Goal: Task Accomplishment & Management: Manage account settings

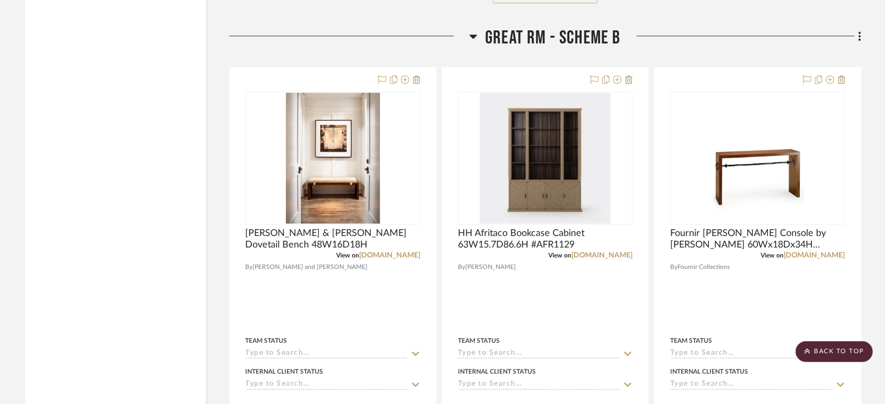
click at [234, 45] on div at bounding box center [350, 40] width 241 height 27
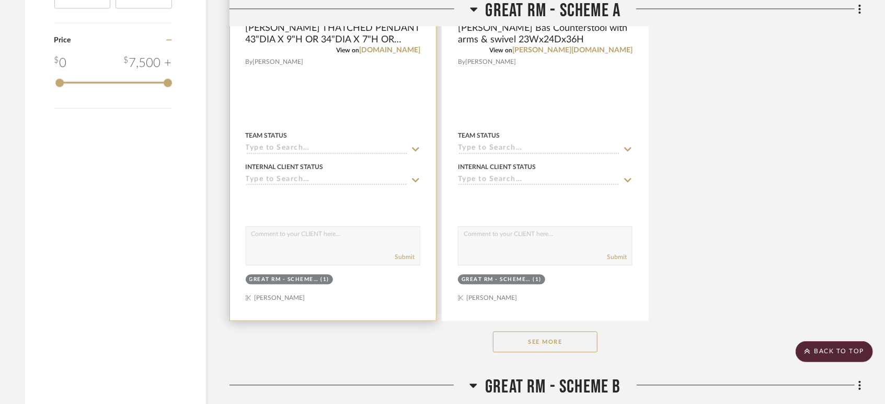
scroll to position [1685, 0]
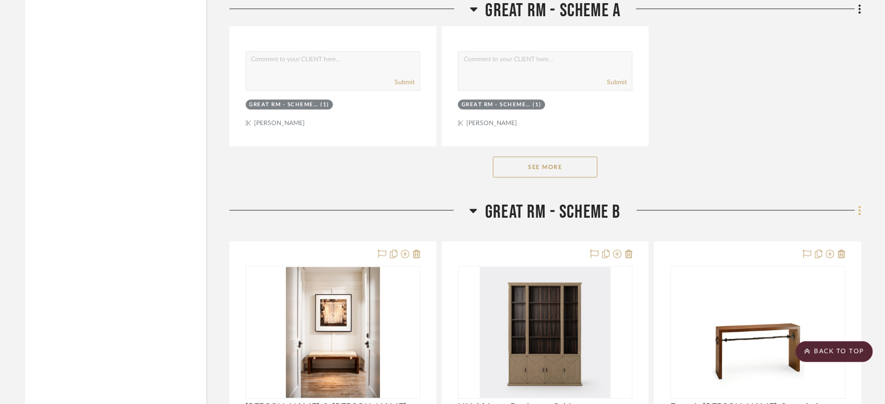
click at [859, 209] on icon at bounding box center [860, 210] width 3 height 12
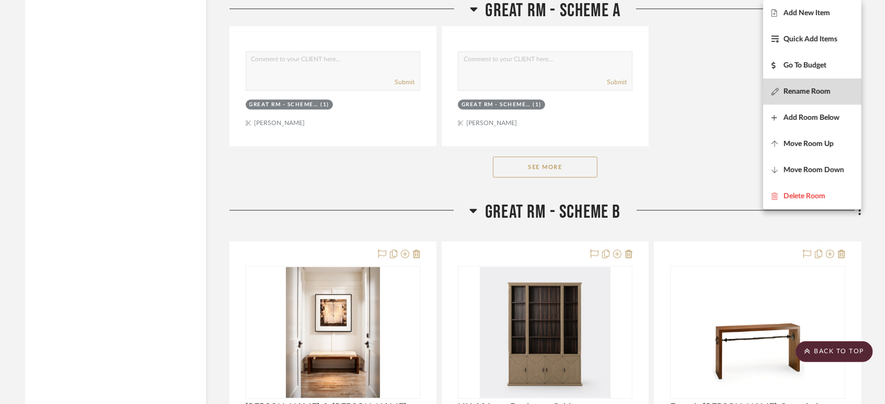
click at [800, 93] on span "Rename Room" at bounding box center [807, 91] width 47 height 9
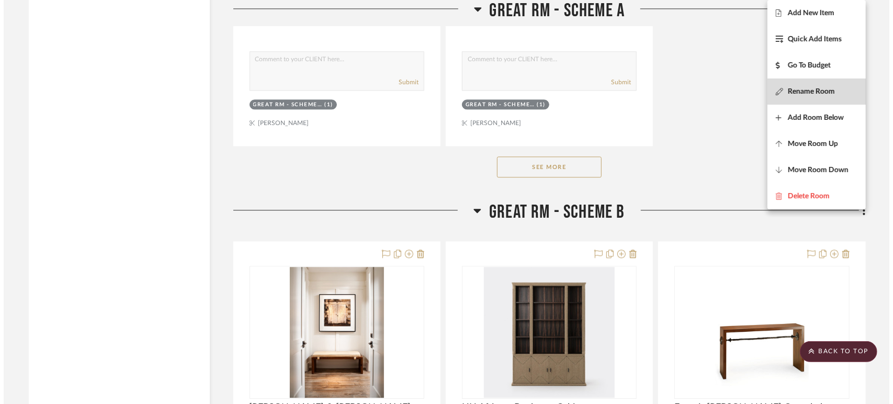
scroll to position [0, 0]
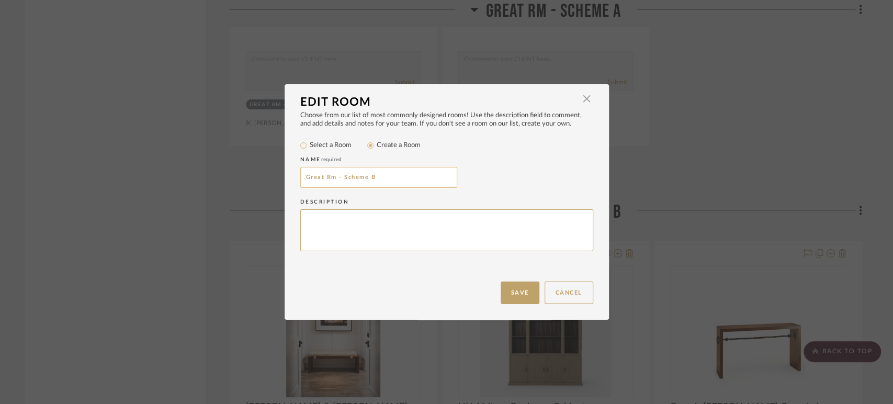
click at [375, 174] on input "Great Rm - Scheme B" at bounding box center [378, 177] width 157 height 21
click at [561, 299] on button "Cancel" at bounding box center [568, 292] width 49 height 22
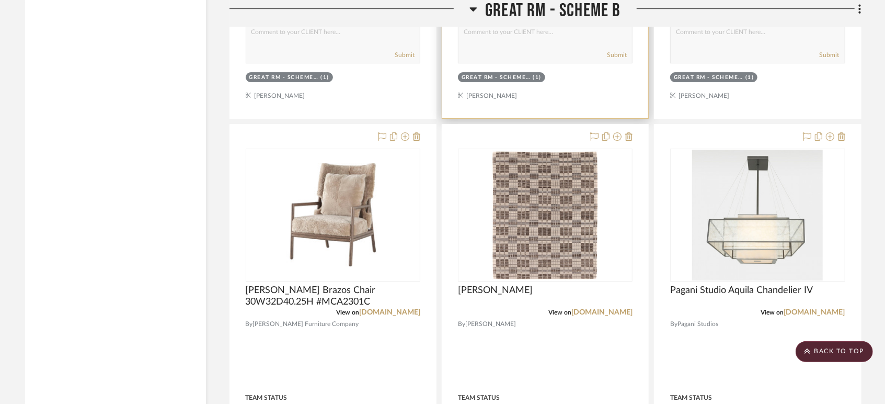
scroll to position [1801, 0]
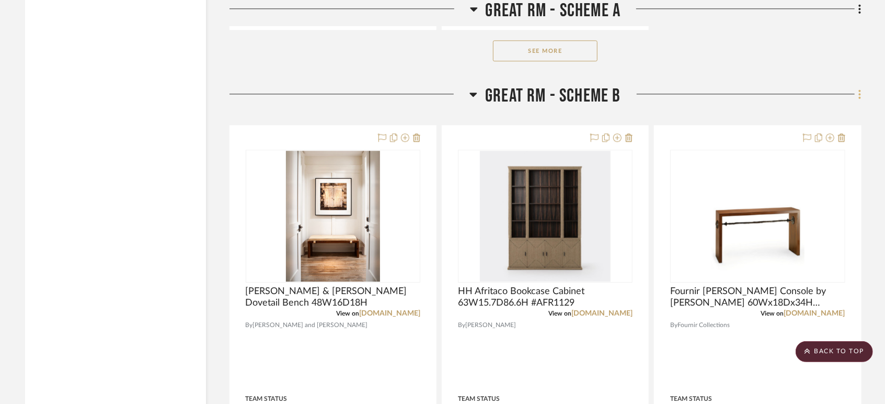
click at [860, 95] on icon at bounding box center [860, 94] width 2 height 9
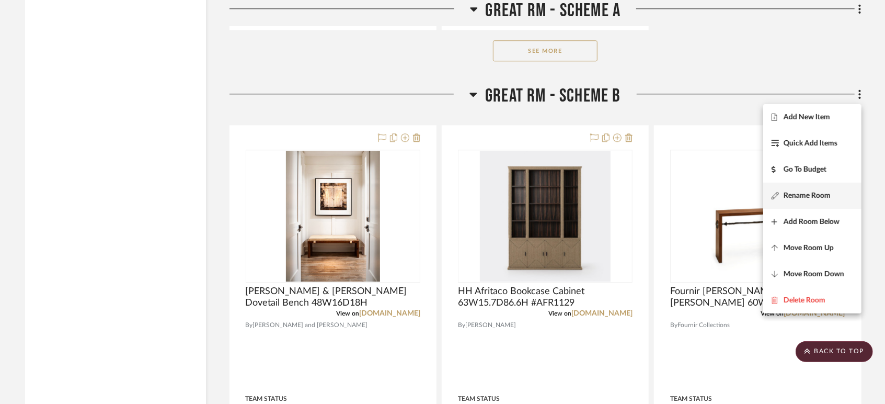
click at [799, 192] on span "Rename Room" at bounding box center [807, 195] width 47 height 9
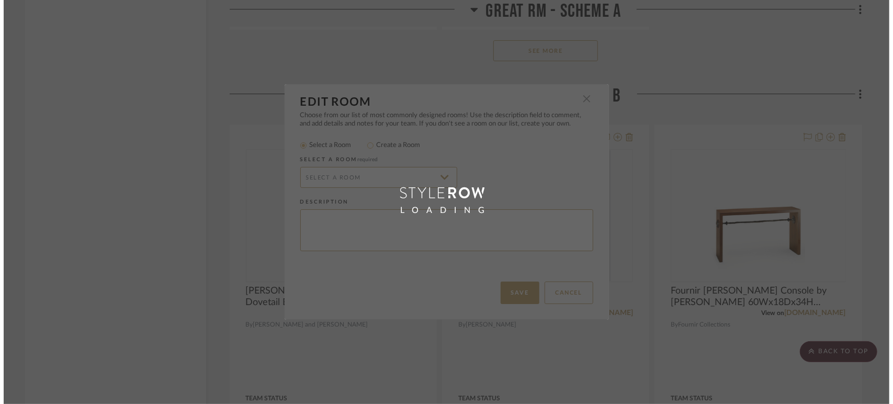
scroll to position [0, 0]
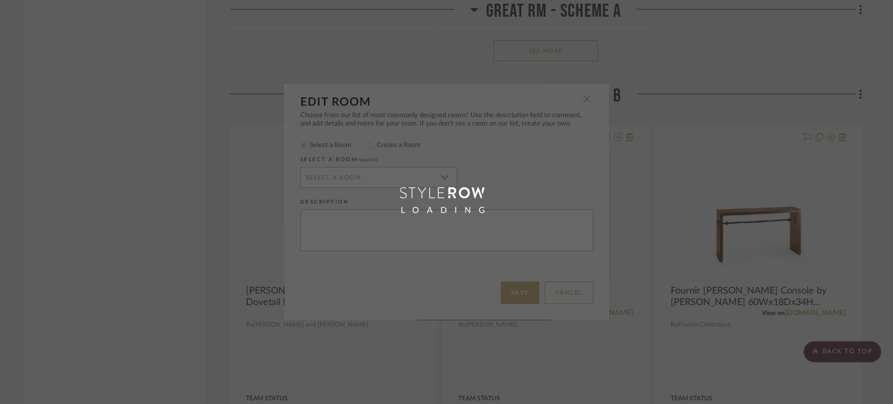
radio input "false"
radio input "true"
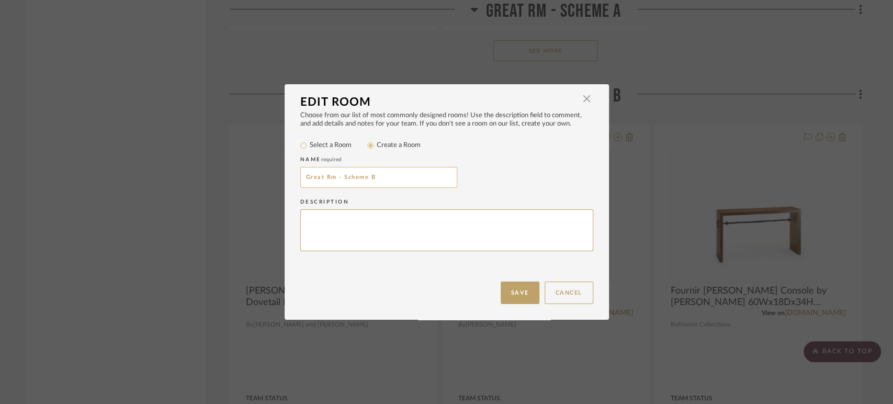
click at [392, 185] on input "Great Rm - Scheme B" at bounding box center [378, 177] width 157 height 21
type input "Great Rm - Scheme AA"
click at [521, 293] on button "Save" at bounding box center [519, 292] width 39 height 22
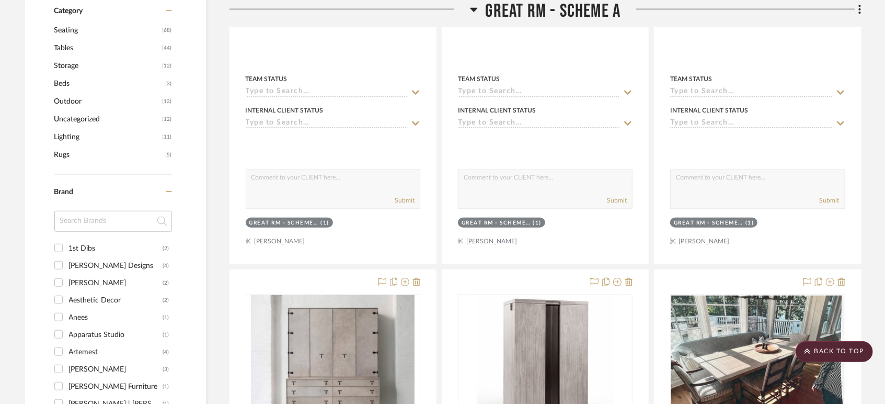
scroll to position [348, 0]
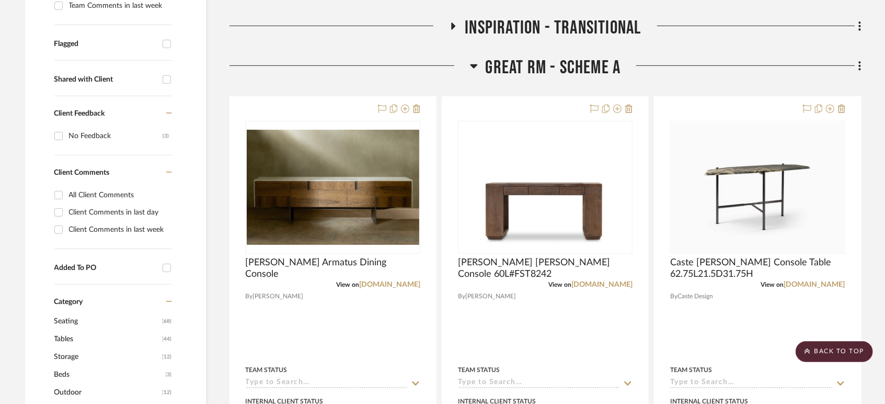
click at [859, 67] on icon at bounding box center [860, 66] width 3 height 12
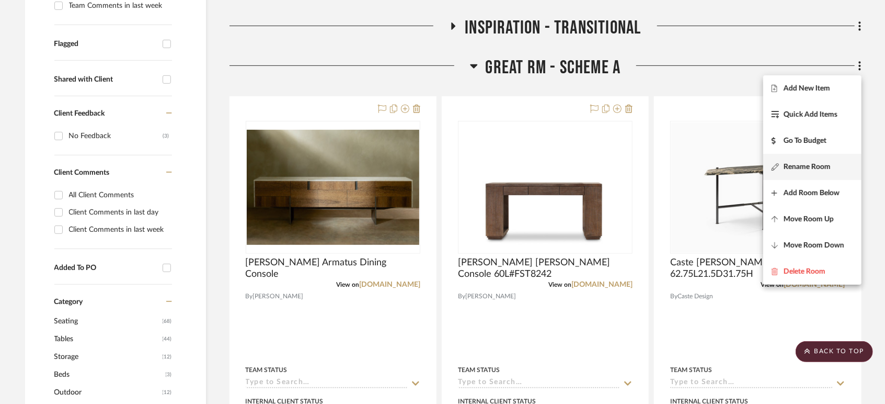
click at [804, 165] on span "Rename Room" at bounding box center [807, 166] width 47 height 9
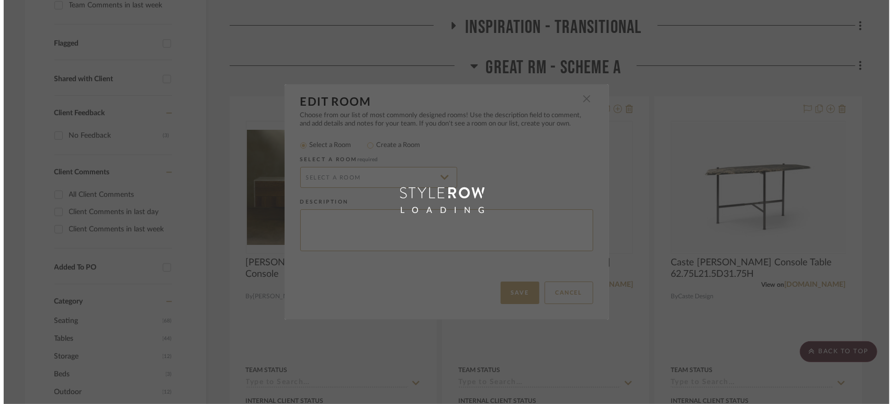
scroll to position [0, 0]
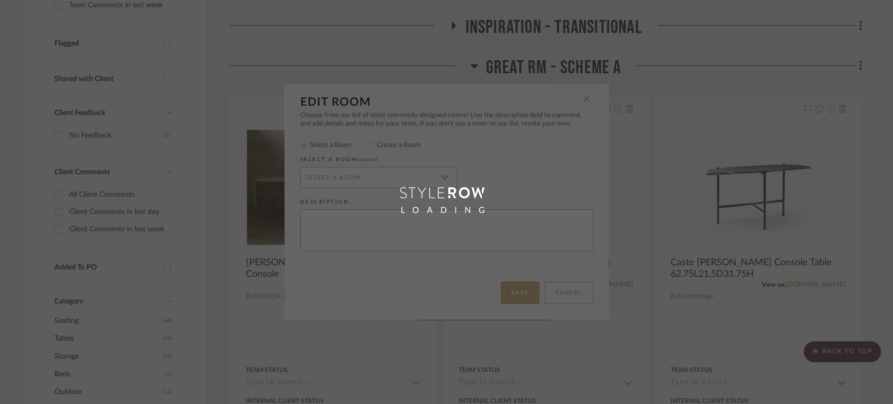
radio input "false"
radio input "true"
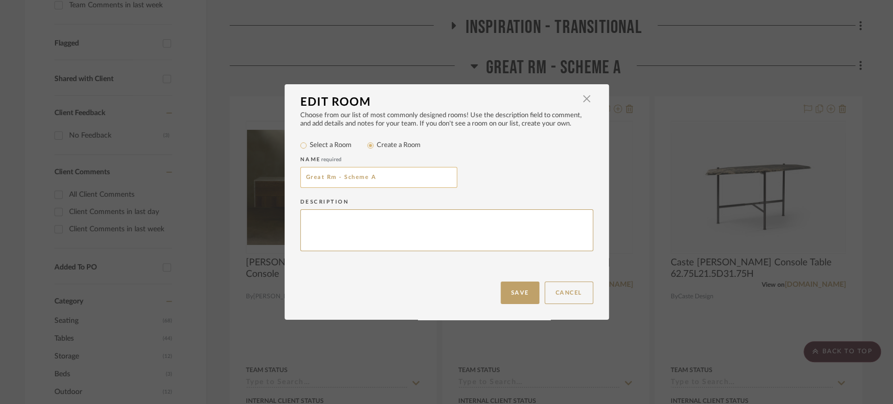
click at [371, 176] on input "Great Rm - Scheme A" at bounding box center [378, 177] width 157 height 21
type input "Great Rm - Scheme B"
click at [510, 291] on button "Save" at bounding box center [519, 292] width 39 height 22
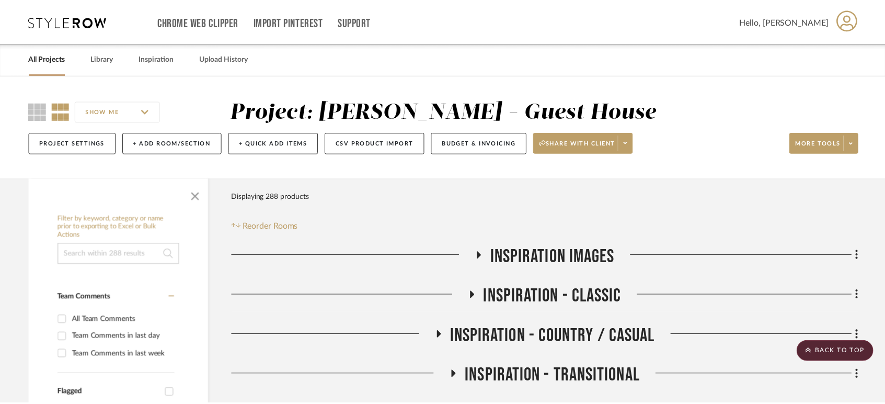
scroll to position [348, 0]
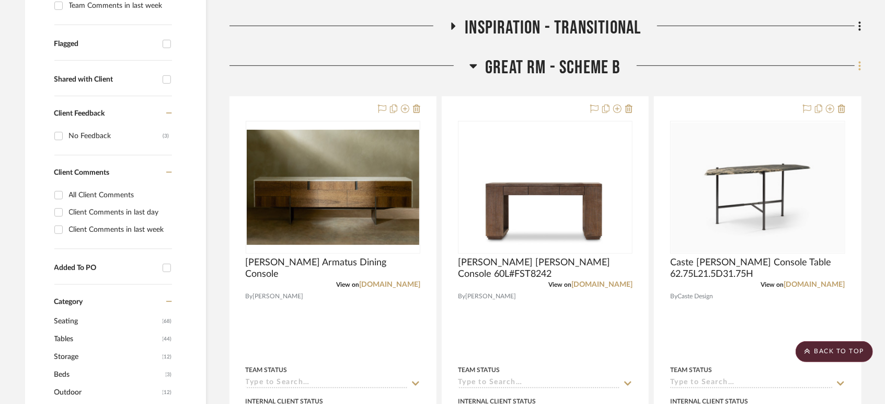
click at [861, 64] on icon at bounding box center [860, 66] width 3 height 12
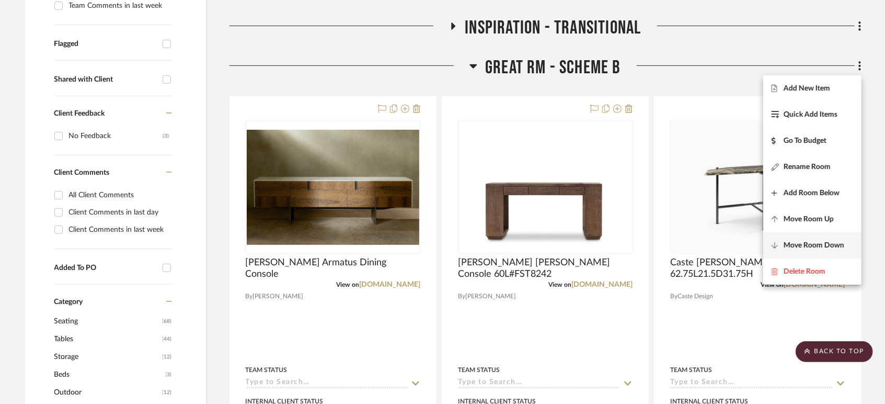
click at [838, 239] on button "Move Room Down" at bounding box center [813, 245] width 98 height 26
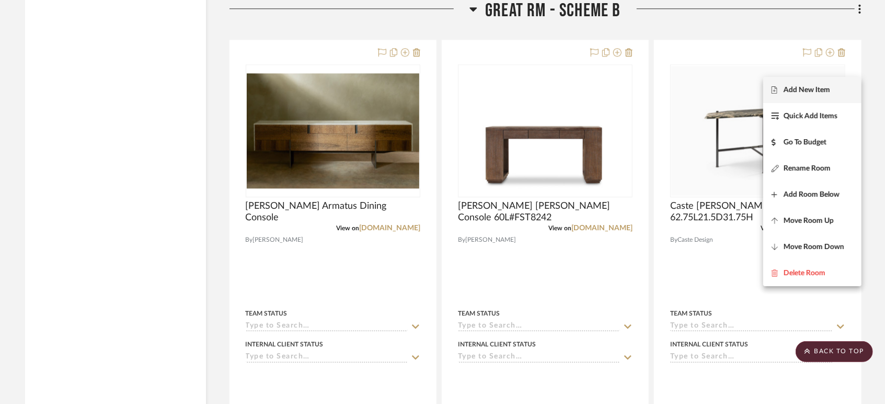
scroll to position [1828, 0]
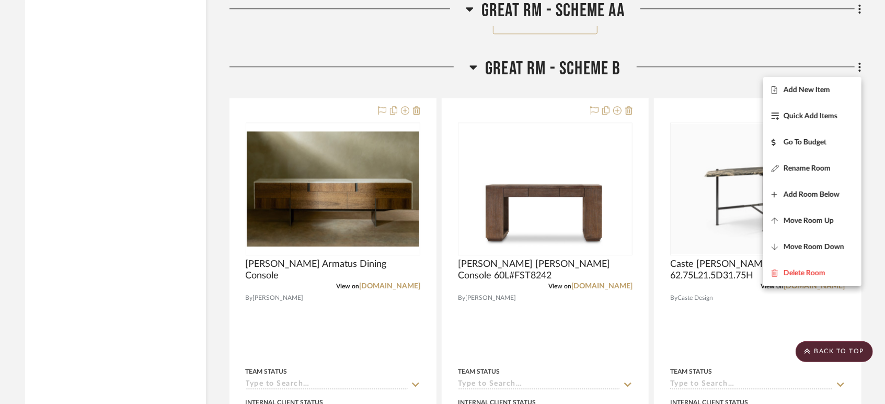
click at [218, 245] on div at bounding box center [442, 202] width 885 height 404
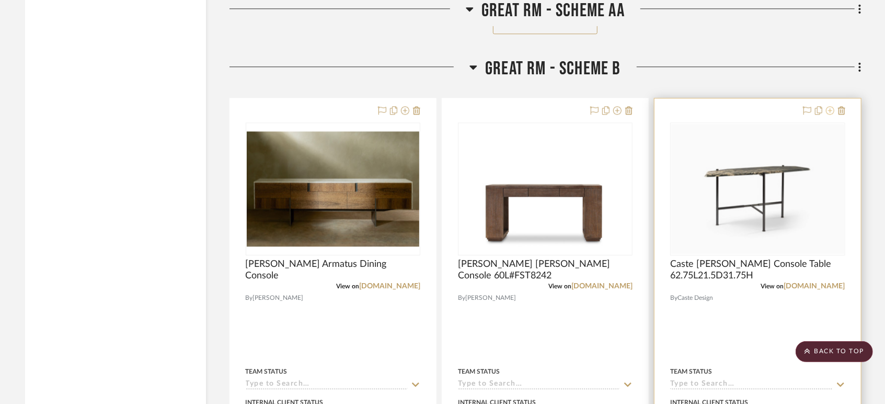
click at [828, 110] on icon at bounding box center [830, 110] width 8 height 8
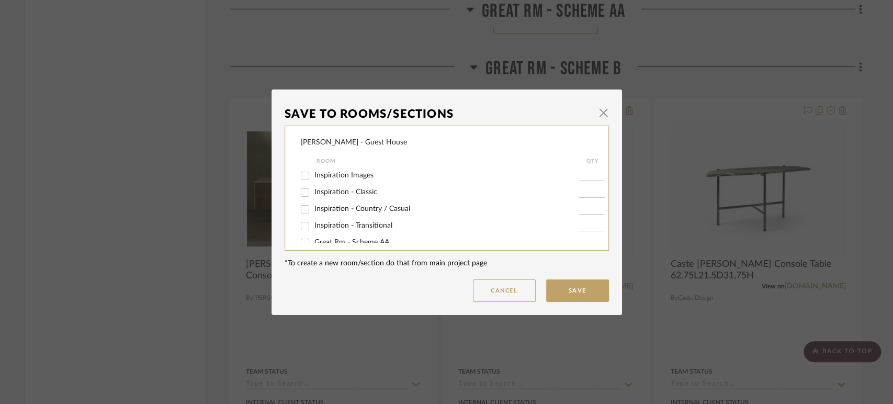
scroll to position [58, 0]
click at [322, 198] on span "Great Rm - Scheme B" at bounding box center [349, 200] width 70 height 7
click at [313, 198] on input "Great Rm - Scheme B" at bounding box center [305, 201] width 17 height 17
checkbox input "false"
click at [573, 289] on button "Save" at bounding box center [577, 290] width 63 height 22
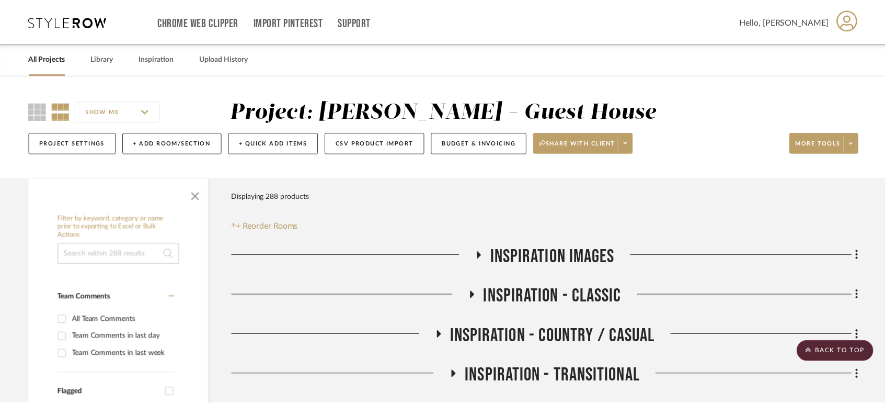
scroll to position [1828, 0]
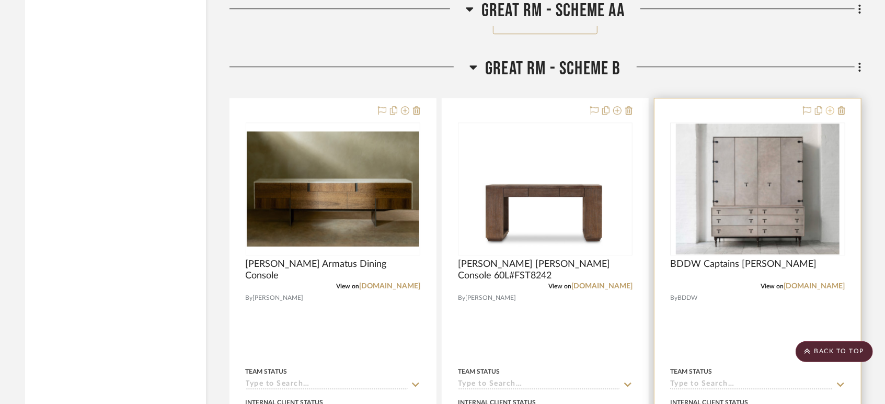
click at [831, 111] on icon at bounding box center [830, 110] width 8 height 8
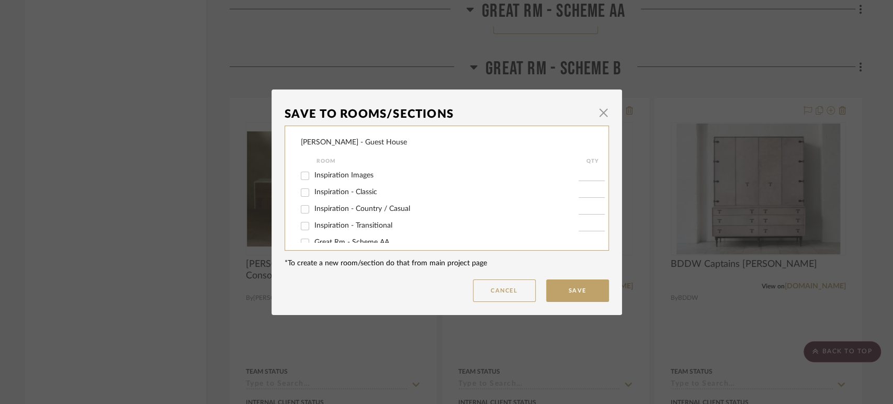
scroll to position [58, 0]
click at [366, 185] on span "Great Rm - Scheme AA" at bounding box center [351, 183] width 75 height 7
click at [313, 185] on input "Great Rm - Scheme AA" at bounding box center [305, 184] width 17 height 17
checkbox input "true"
type input "1"
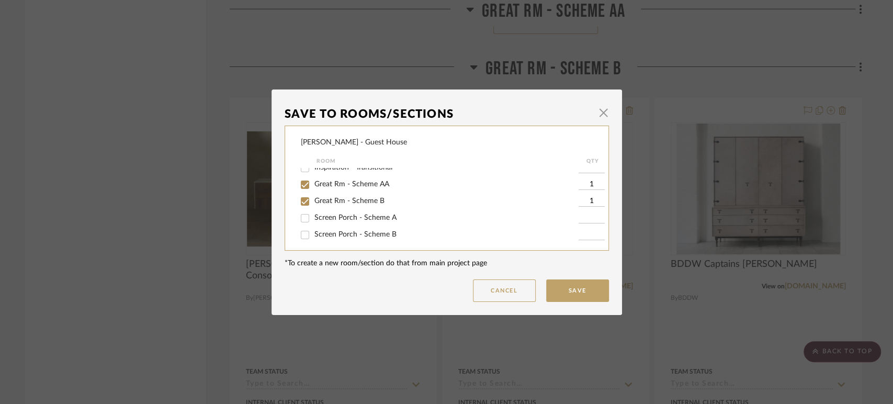
click at [344, 198] on span "Great Rm - Scheme B" at bounding box center [349, 200] width 70 height 7
click at [313, 198] on input "Great Rm - Scheme B" at bounding box center [305, 201] width 17 height 17
checkbox input "false"
click at [586, 292] on button "Save" at bounding box center [577, 290] width 63 height 22
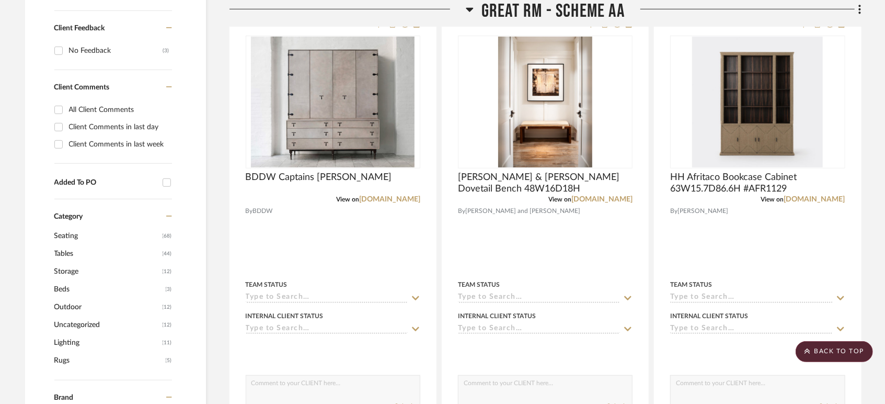
scroll to position [317, 0]
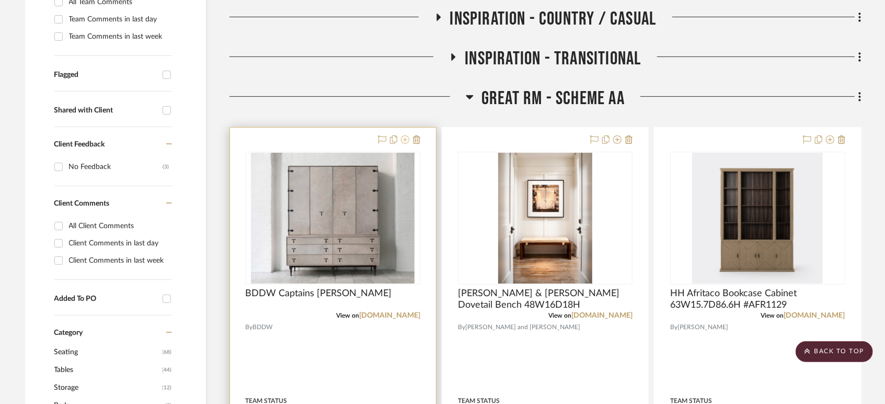
click at [406, 139] on icon at bounding box center [405, 139] width 8 height 8
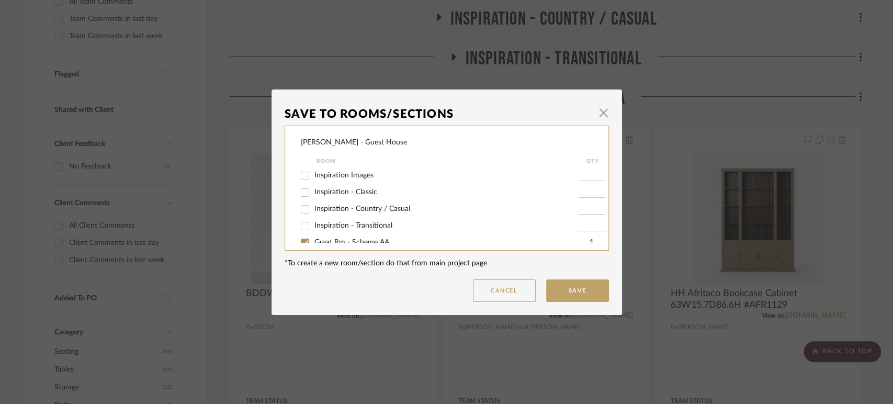
scroll to position [58, 0]
click at [359, 195] on div "Great Rm - Scheme B" at bounding box center [440, 201] width 278 height 17
click at [351, 198] on span "Great Rm - Scheme B" at bounding box center [349, 200] width 70 height 7
click at [313, 198] on input "Great Rm - Scheme B" at bounding box center [305, 201] width 17 height 17
checkbox input "true"
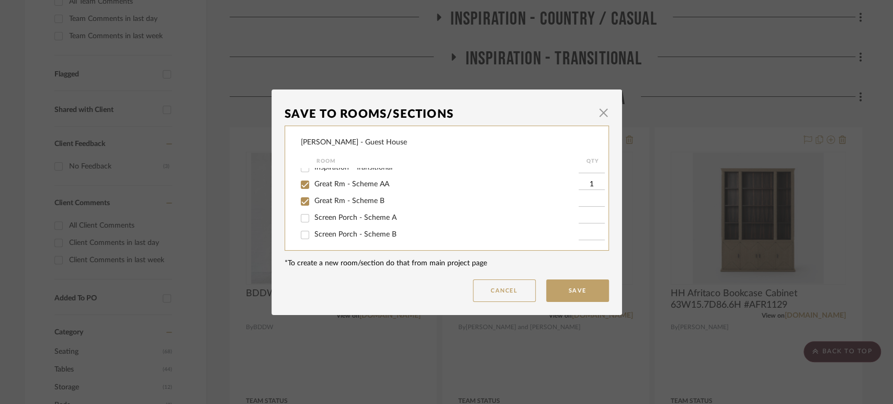
type input "1"
click at [364, 183] on span "Great Rm - Scheme AA" at bounding box center [351, 183] width 75 height 7
click at [313, 183] on input "Great Rm - Scheme AA" at bounding box center [305, 184] width 17 height 17
checkbox input "false"
click at [567, 287] on button "Save" at bounding box center [577, 290] width 63 height 22
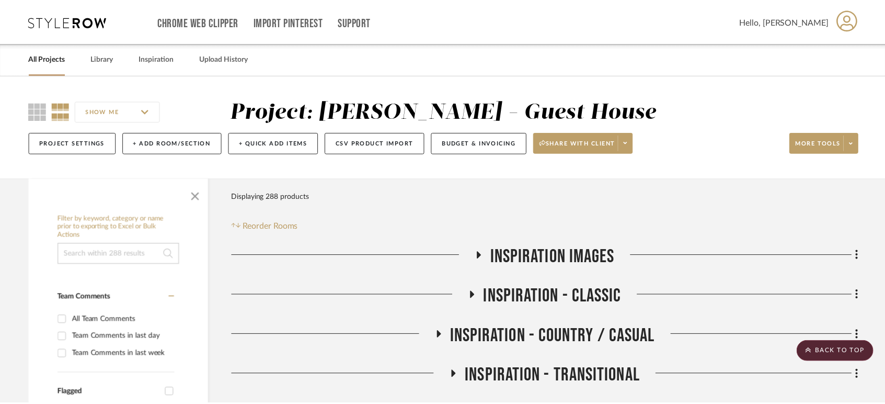
scroll to position [317, 0]
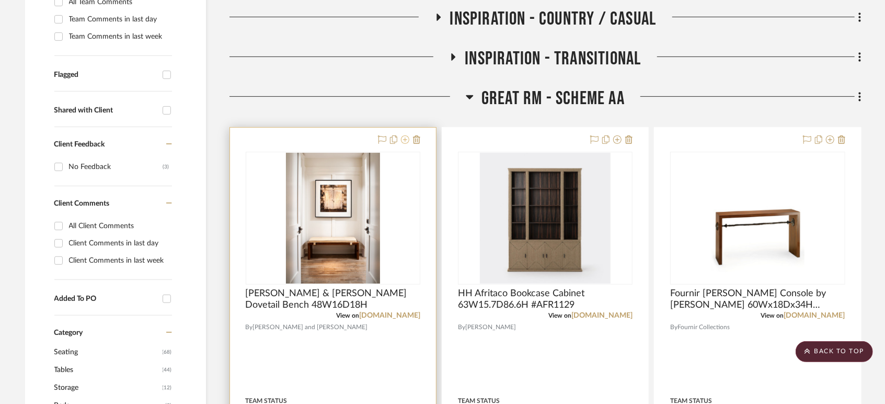
click at [402, 138] on icon at bounding box center [405, 139] width 8 height 8
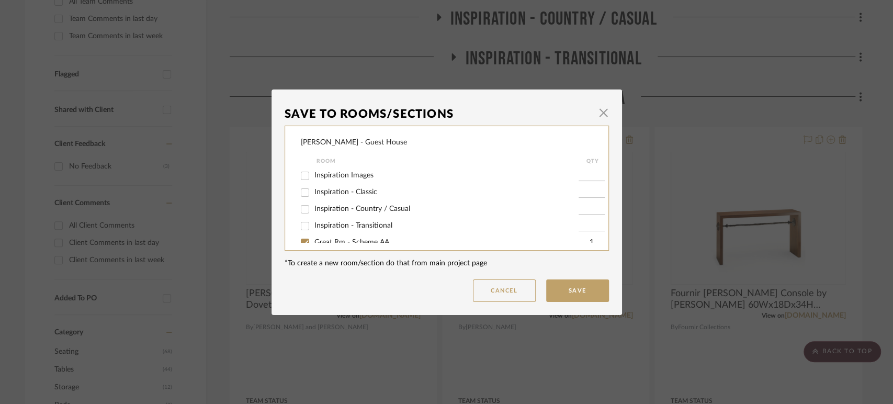
scroll to position [58, 0]
click at [336, 198] on span "Great Rm - Scheme B" at bounding box center [349, 200] width 70 height 7
click at [313, 198] on input "Great Rm - Scheme B" at bounding box center [305, 201] width 17 height 17
checkbox input "true"
type input "1"
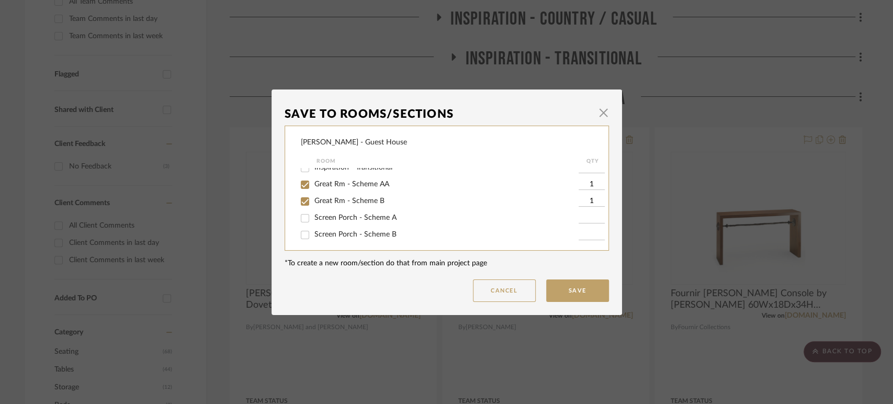
click at [347, 187] on span "Great Rm - Scheme AA" at bounding box center [351, 183] width 75 height 7
click at [313, 187] on input "Great Rm - Scheme AA" at bounding box center [305, 184] width 17 height 17
checkbox input "false"
click at [555, 292] on button "Save" at bounding box center [577, 290] width 63 height 22
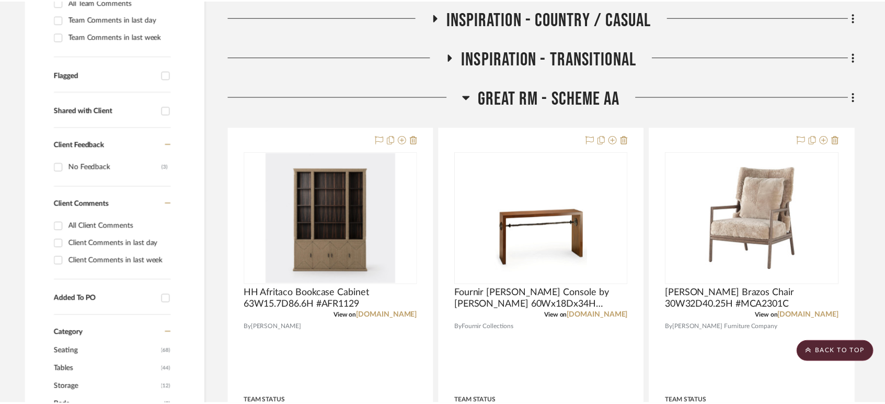
scroll to position [317, 0]
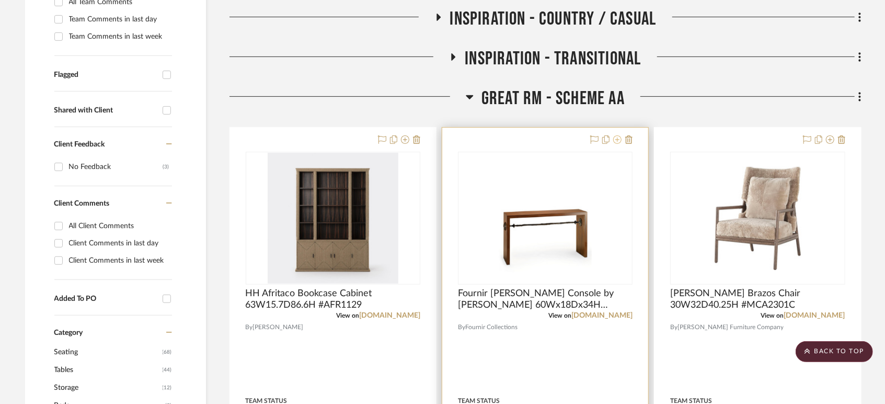
click at [617, 140] on icon at bounding box center [617, 139] width 8 height 8
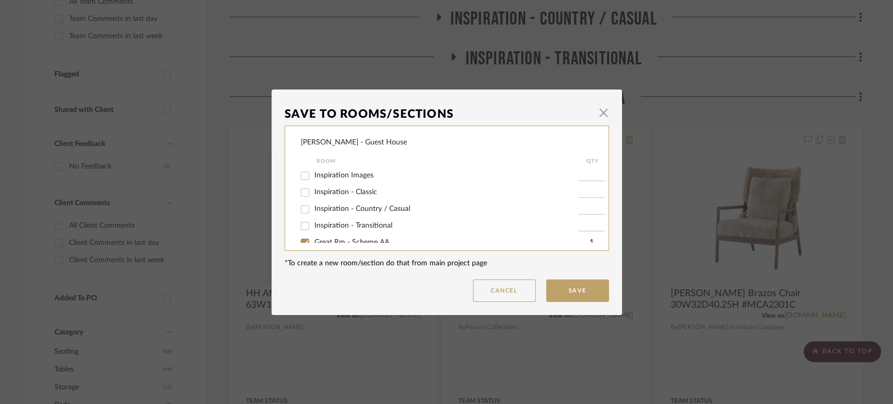
scroll to position [58, 0]
click at [345, 197] on label "Great Rm - Scheme B" at bounding box center [446, 201] width 264 height 9
click at [313, 196] on input "Great Rm - Scheme B" at bounding box center [305, 201] width 17 height 17
checkbox input "true"
type input "1"
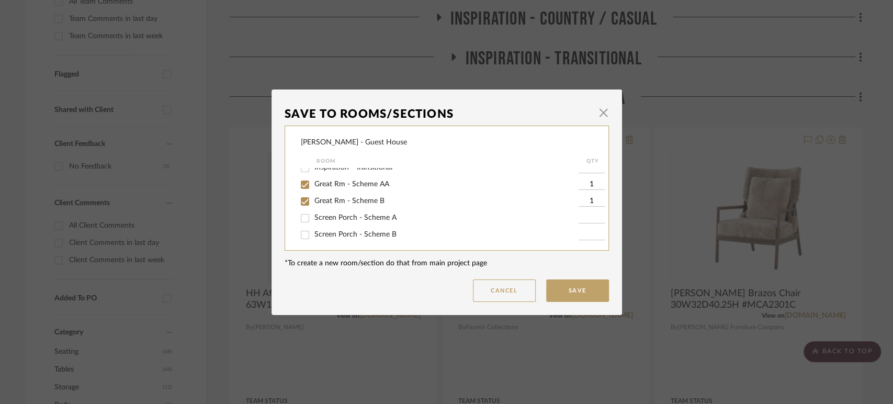
click at [357, 184] on span "Great Rm - Scheme AA" at bounding box center [351, 183] width 75 height 7
click at [313, 184] on input "Great Rm - Scheme AA" at bounding box center [305, 184] width 17 height 17
checkbox input "false"
click at [560, 289] on button "Save" at bounding box center [577, 290] width 63 height 22
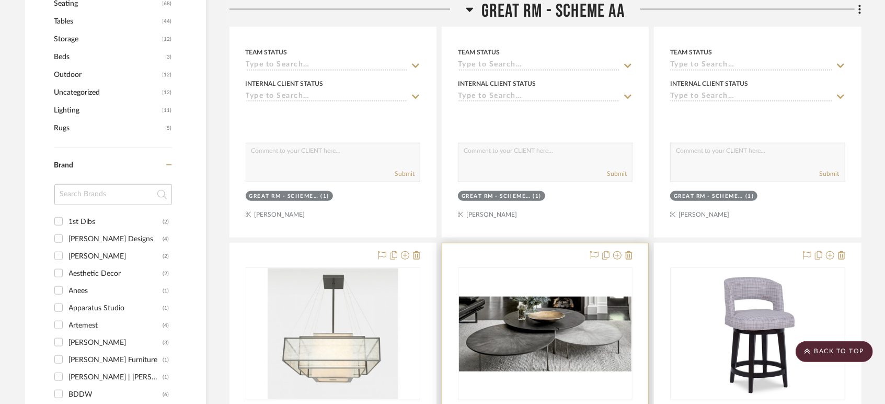
scroll to position [782, 0]
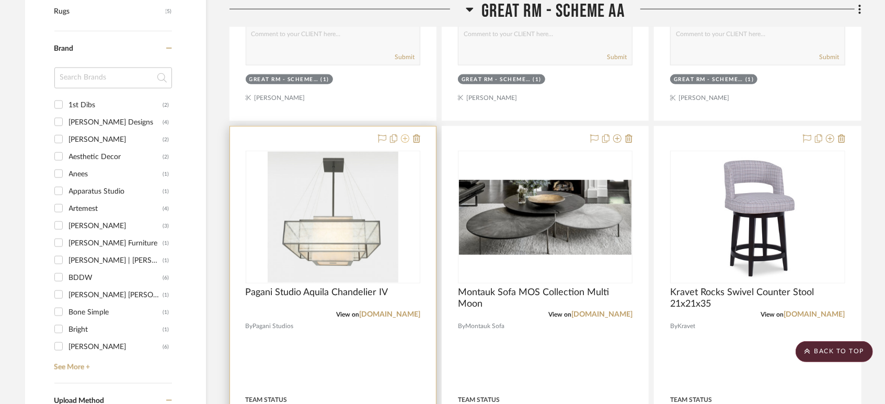
click at [406, 138] on icon at bounding box center [405, 138] width 8 height 8
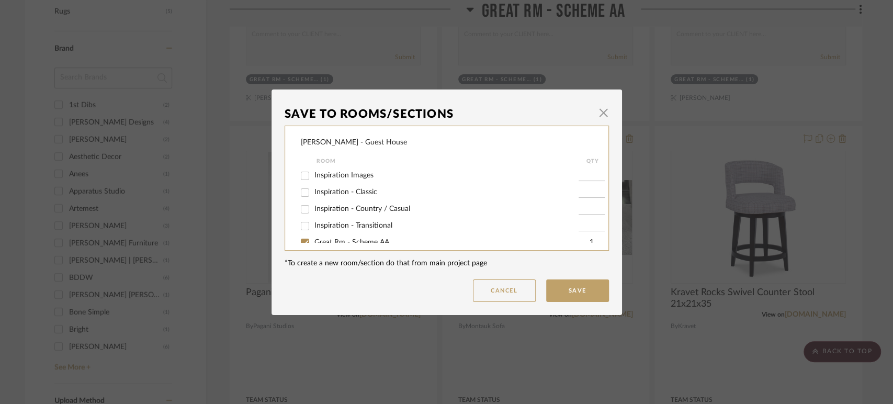
scroll to position [58, 0]
click at [371, 197] on span "Great Rm - Scheme B" at bounding box center [349, 200] width 70 height 7
click at [313, 197] on input "Great Rm - Scheme B" at bounding box center [305, 201] width 17 height 17
checkbox input "true"
type input "1"
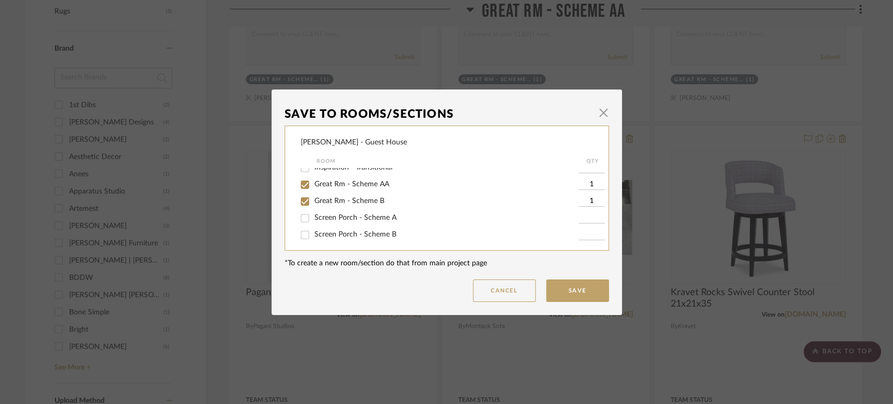
click at [359, 183] on span "Great Rm - Scheme AA" at bounding box center [351, 183] width 75 height 7
click at [313, 183] on input "Great Rm - Scheme AA" at bounding box center [305, 184] width 17 height 17
checkbox input "false"
click at [586, 289] on button "Save" at bounding box center [577, 290] width 63 height 22
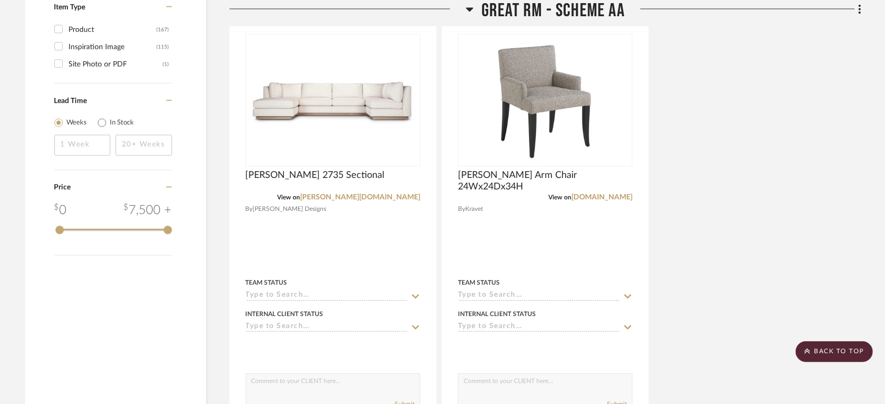
scroll to position [1305, 0]
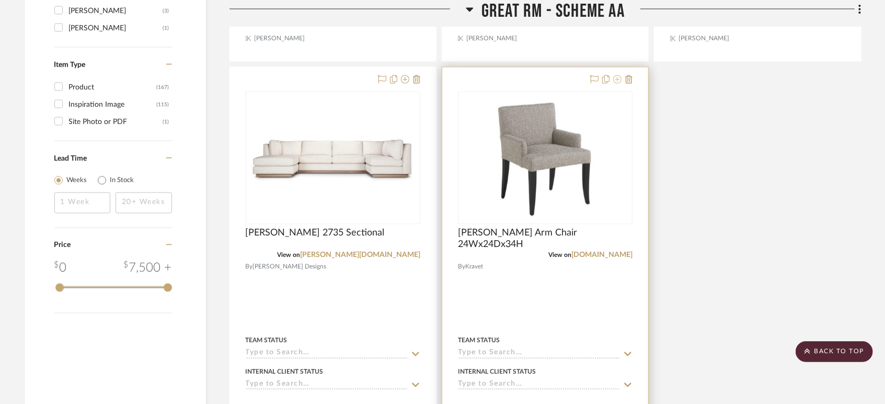
click at [614, 79] on icon at bounding box center [617, 79] width 8 height 8
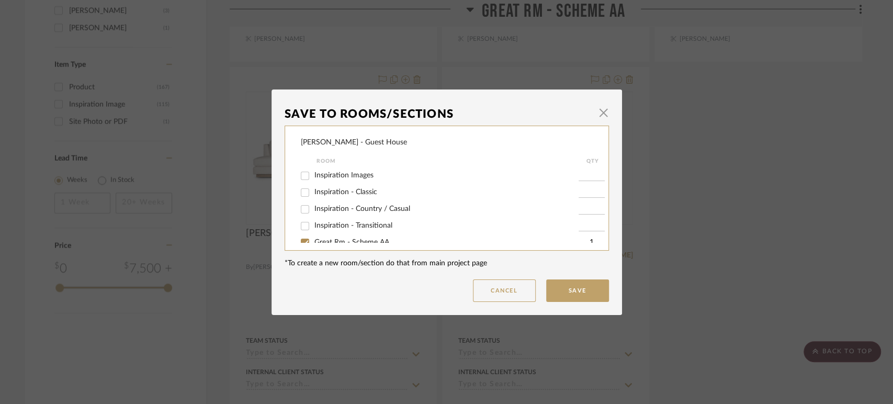
scroll to position [58, 0]
click at [356, 184] on span "Great Rm - Scheme AA" at bounding box center [351, 183] width 75 height 7
click at [313, 184] on input "Great Rm - Scheme AA" at bounding box center [305, 184] width 17 height 17
checkbox input "false"
click at [575, 289] on button "Save" at bounding box center [577, 290] width 63 height 22
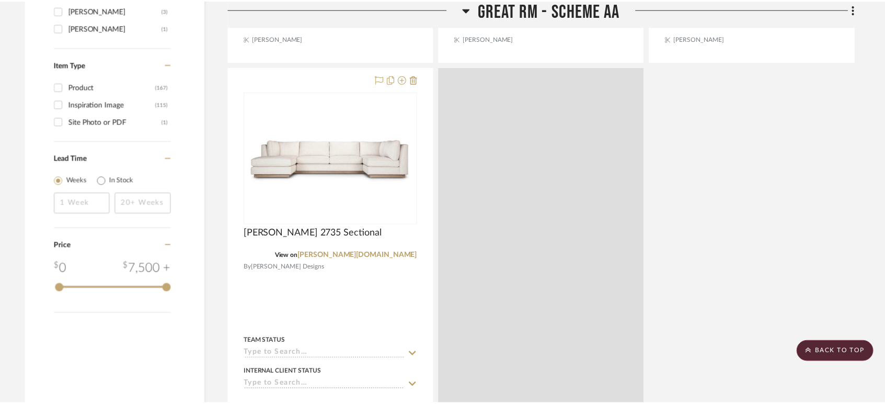
scroll to position [1305, 0]
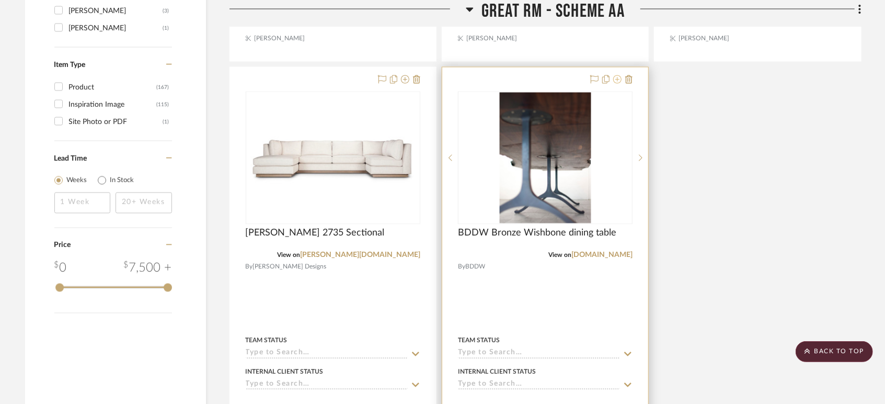
click at [615, 82] on icon at bounding box center [617, 79] width 8 height 8
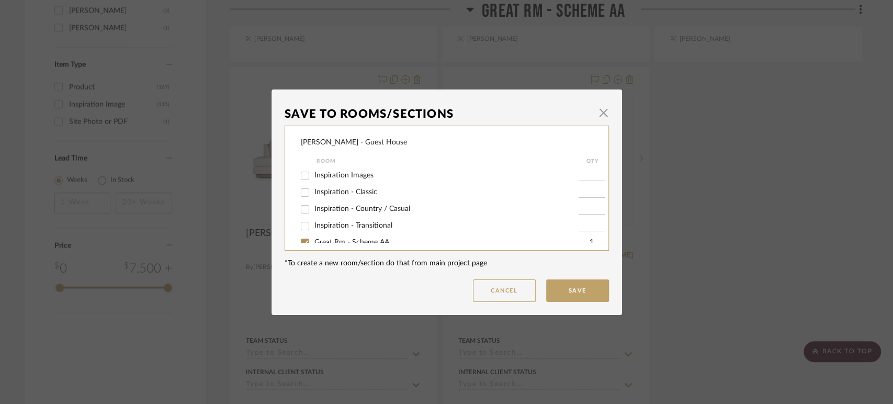
scroll to position [58, 0]
click at [371, 203] on span "Great Rm - Scheme B" at bounding box center [349, 200] width 70 height 7
click at [313, 203] on input "Great Rm - Scheme B" at bounding box center [305, 201] width 17 height 17
checkbox input "true"
type input "1"
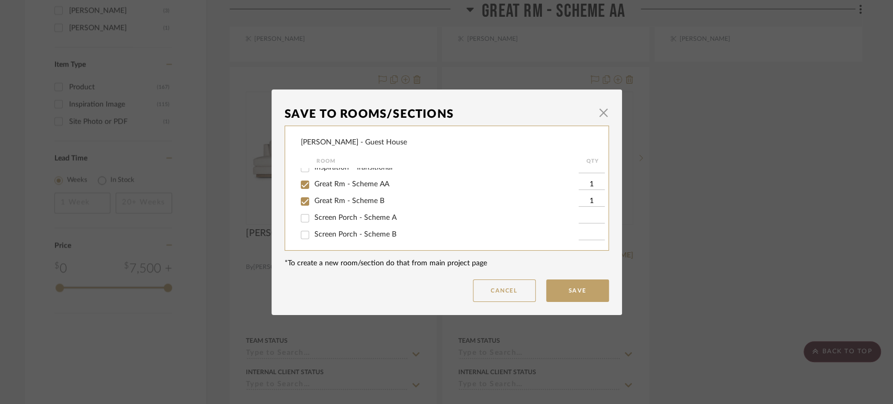
click at [380, 183] on span "Great Rm - Scheme AA" at bounding box center [351, 183] width 75 height 7
click at [313, 183] on input "Great Rm - Scheme AA" at bounding box center [305, 184] width 17 height 17
checkbox input "false"
click at [587, 283] on button "Save" at bounding box center [577, 290] width 63 height 22
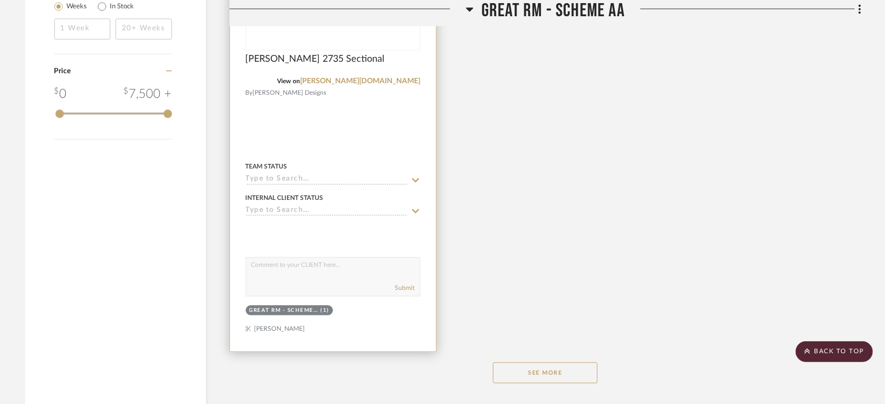
scroll to position [1770, 0]
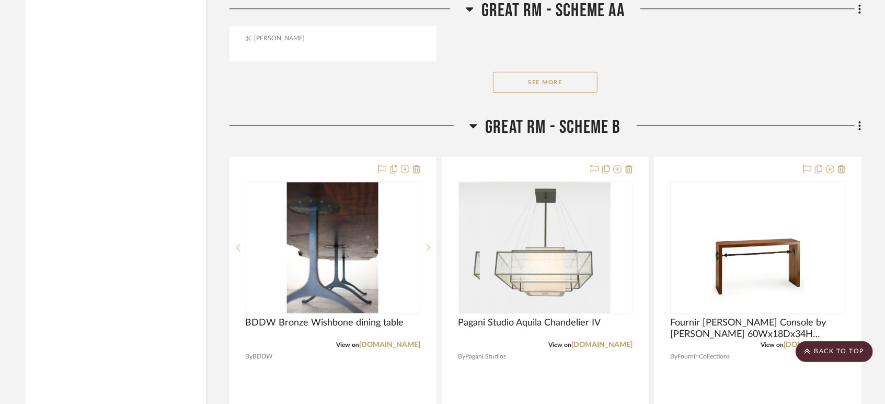
click at [556, 82] on button "See More" at bounding box center [545, 82] width 105 height 21
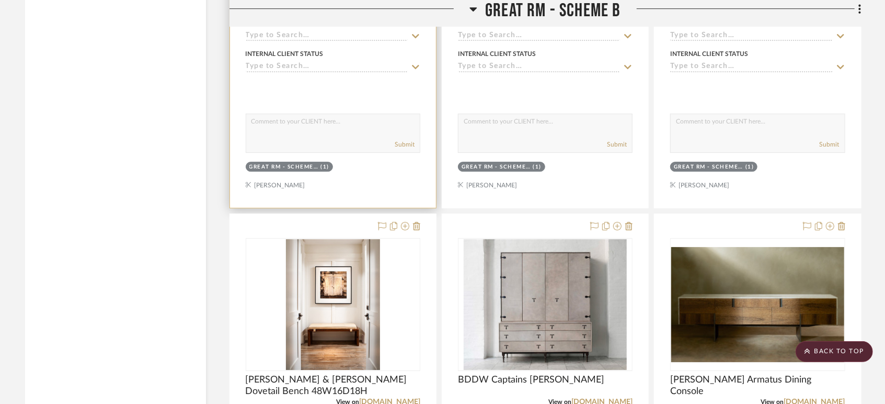
scroll to position [2351, 0]
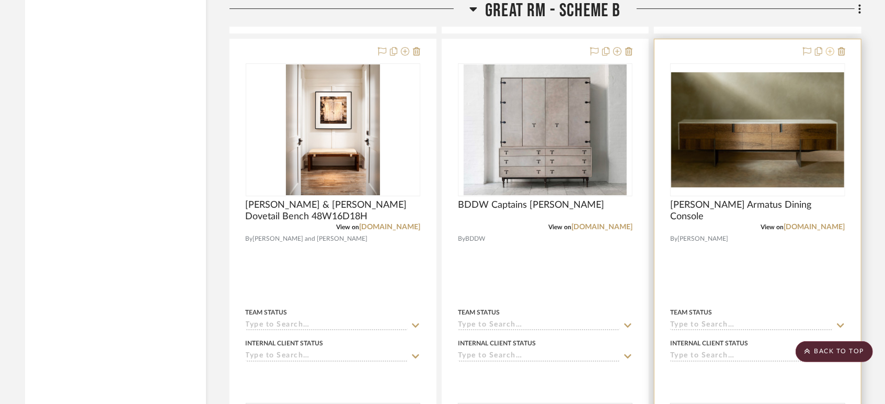
click at [831, 51] on icon at bounding box center [830, 51] width 8 height 8
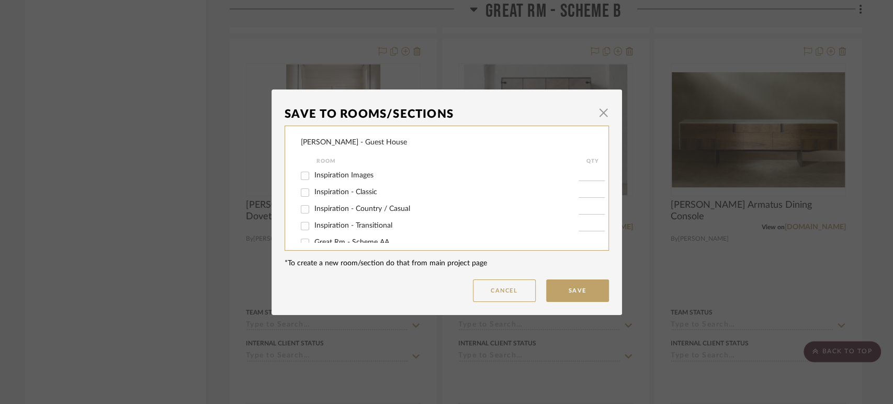
scroll to position [58, 0]
click at [362, 186] on span "Great Rm - Scheme AA" at bounding box center [351, 183] width 75 height 7
click at [313, 186] on input "Great Rm - Scheme AA" at bounding box center [305, 184] width 17 height 17
checkbox input "true"
type input "1"
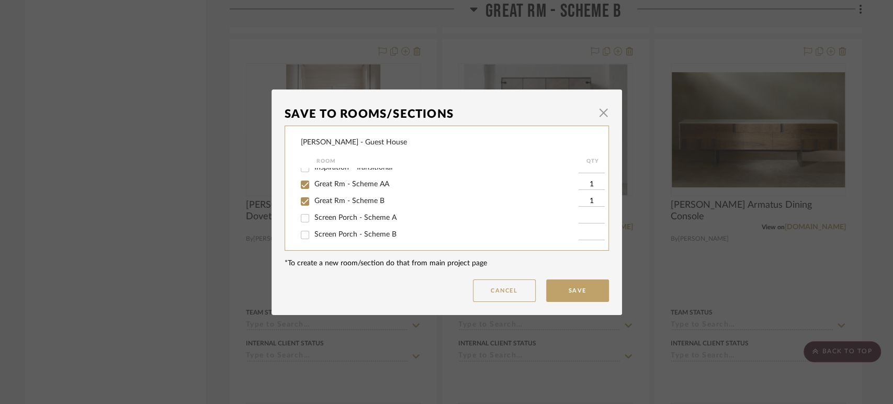
click at [360, 201] on span "Great Rm - Scheme B" at bounding box center [349, 200] width 70 height 7
click at [313, 201] on input "Great Rm - Scheme B" at bounding box center [305, 201] width 17 height 17
checkbox input "false"
click at [579, 295] on button "Save" at bounding box center [577, 290] width 63 height 22
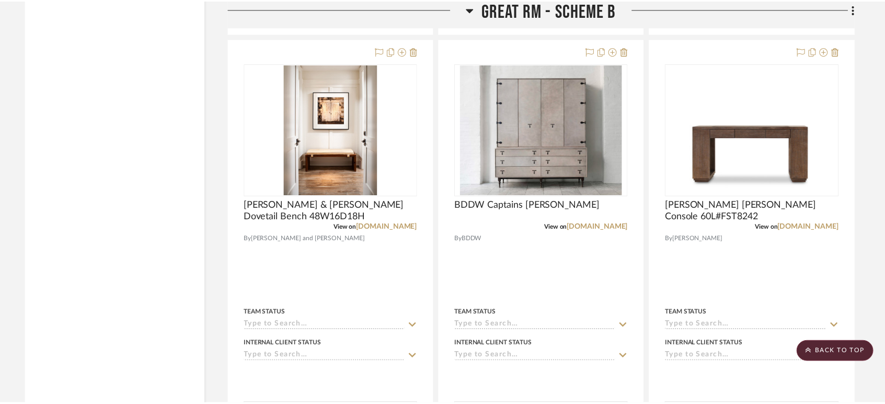
scroll to position [2351, 0]
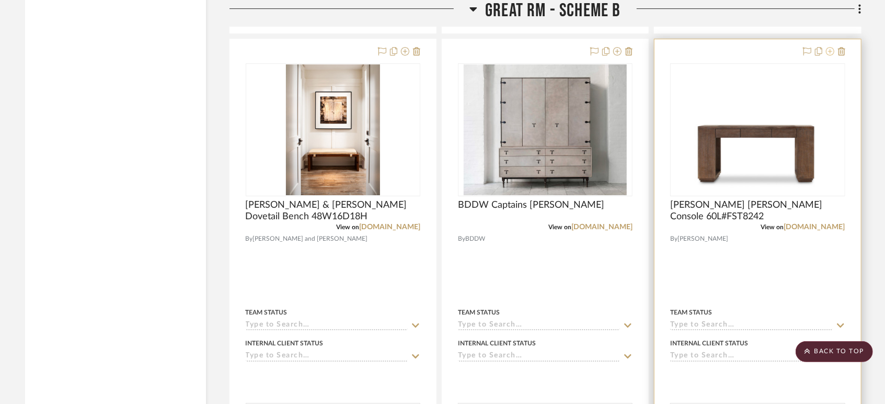
click at [830, 47] on icon at bounding box center [830, 51] width 8 height 8
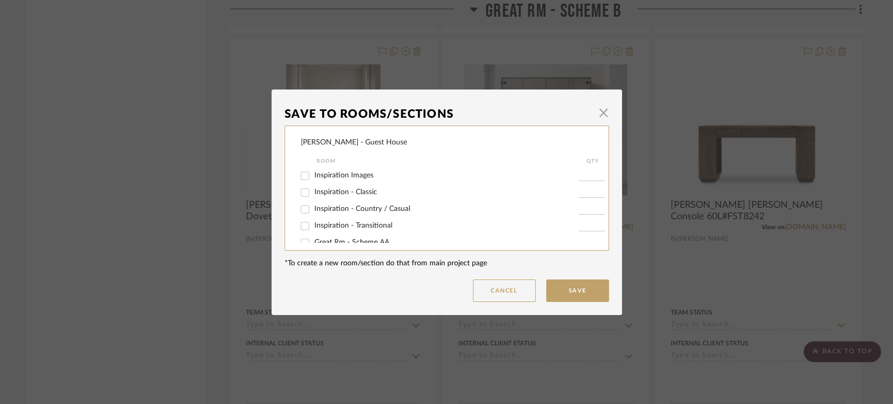
scroll to position [58, 0]
click at [351, 186] on span "Great Rm - Scheme AA" at bounding box center [351, 183] width 75 height 7
click at [313, 186] on input "Great Rm - Scheme AA" at bounding box center [305, 184] width 17 height 17
checkbox input "true"
type input "1"
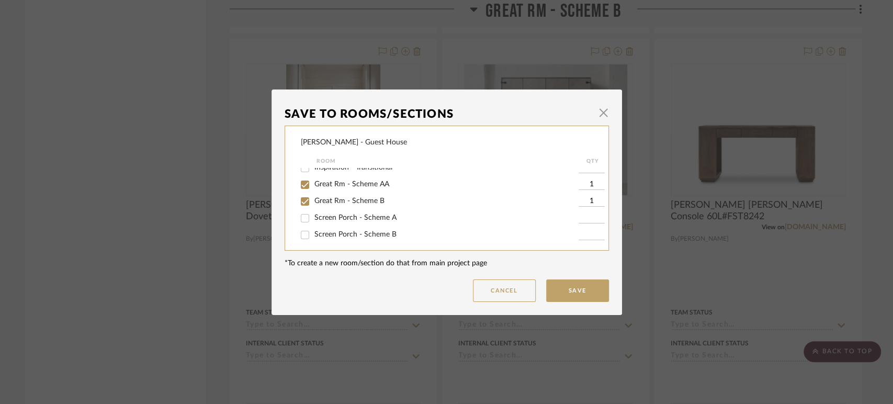
click at [348, 202] on span "Great Rm - Scheme B" at bounding box center [349, 200] width 70 height 7
click at [313, 202] on input "Great Rm - Scheme B" at bounding box center [305, 201] width 17 height 17
checkbox input "false"
click at [556, 287] on button "Save" at bounding box center [577, 290] width 63 height 22
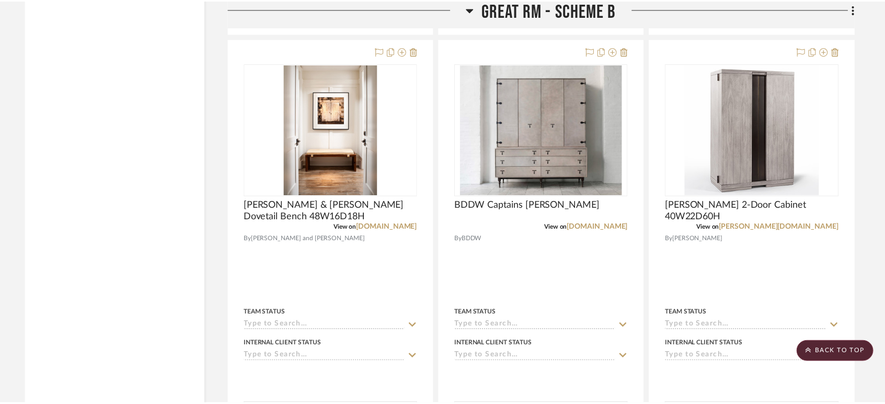
scroll to position [2351, 0]
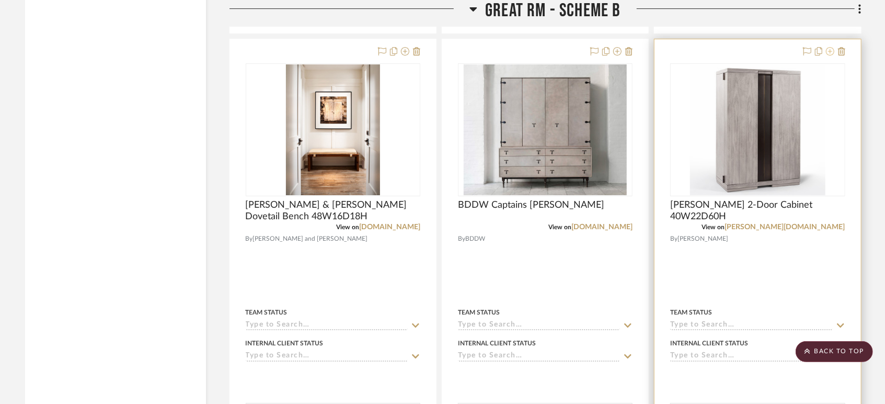
click at [831, 52] on icon at bounding box center [830, 51] width 8 height 8
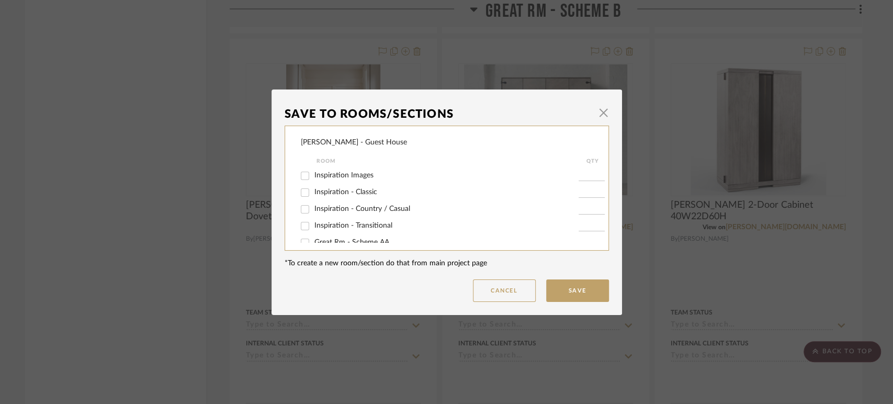
scroll to position [58, 0]
click at [314, 197] on span "Great Rm - Scheme B" at bounding box center [349, 200] width 70 height 7
click at [313, 197] on input "Great Rm - Scheme B" at bounding box center [305, 201] width 17 height 17
checkbox input "false"
click at [566, 290] on button "Save" at bounding box center [577, 290] width 63 height 22
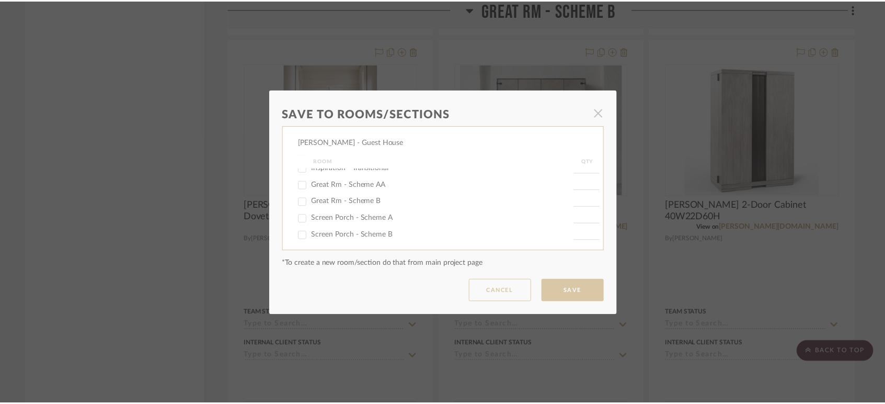
scroll to position [2351, 0]
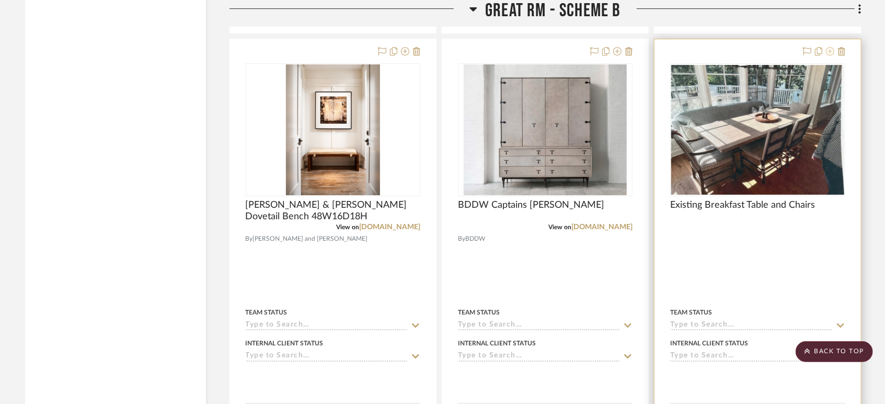
click at [831, 50] on icon at bounding box center [830, 51] width 8 height 8
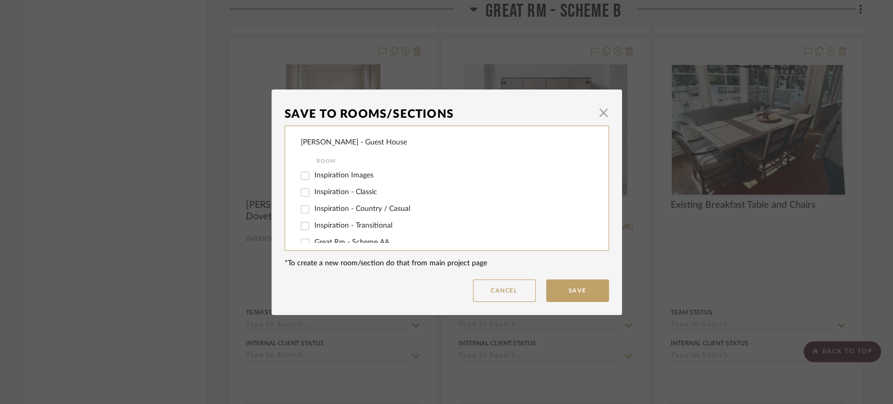
scroll to position [58, 0]
click at [353, 183] on span "Great Rm - Scheme AA" at bounding box center [351, 183] width 75 height 7
click at [313, 183] on input "Great Rm - Scheme AA" at bounding box center [305, 184] width 17 height 17
checkbox input "true"
click at [345, 198] on span "Great Rm - Scheme B" at bounding box center [349, 200] width 70 height 7
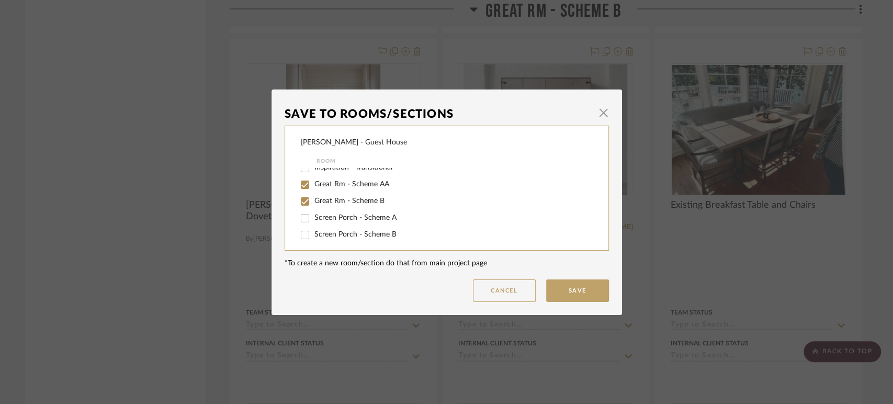
click at [313, 198] on input "Great Rm - Scheme B" at bounding box center [305, 201] width 17 height 17
checkbox input "false"
click at [577, 296] on button "Save" at bounding box center [577, 290] width 63 height 22
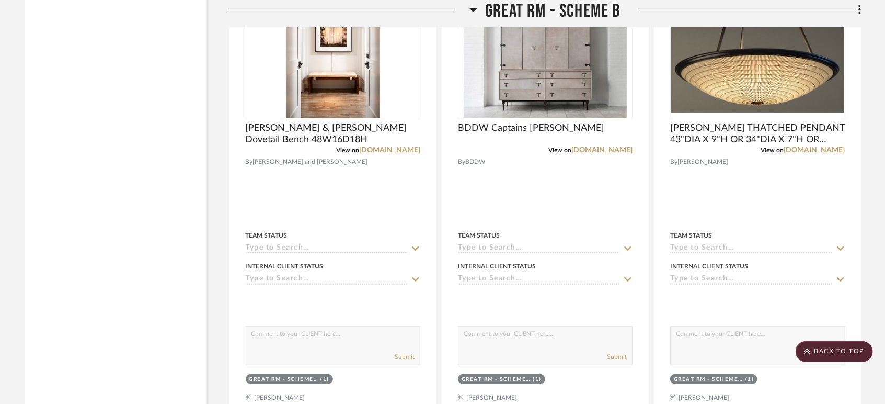
scroll to position [2641, 0]
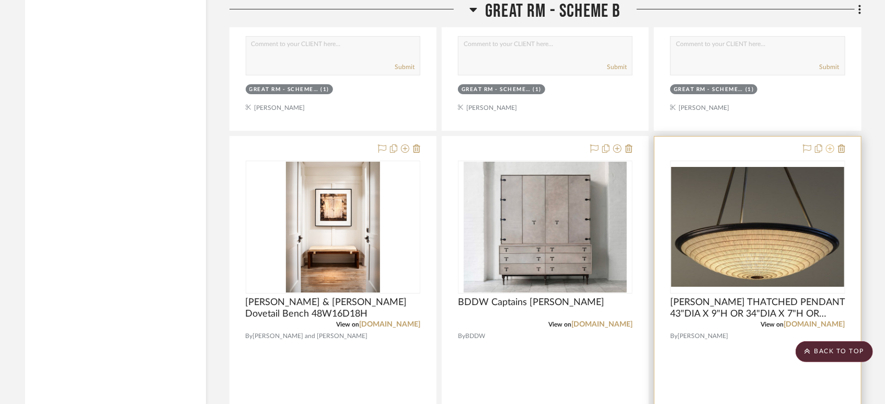
click at [829, 151] on icon at bounding box center [830, 148] width 8 height 8
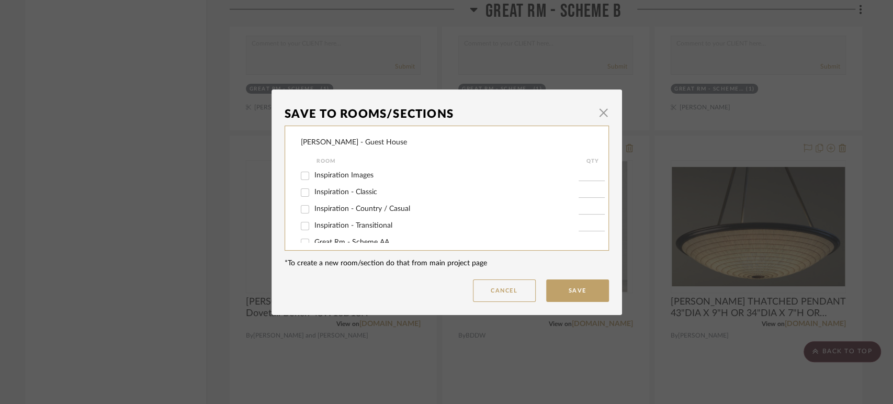
scroll to position [58, 0]
click at [324, 183] on span "Great Rm - Scheme AA" at bounding box center [351, 183] width 75 height 7
click at [313, 183] on input "Great Rm - Scheme AA" at bounding box center [305, 184] width 17 height 17
checkbox input "true"
type input "1"
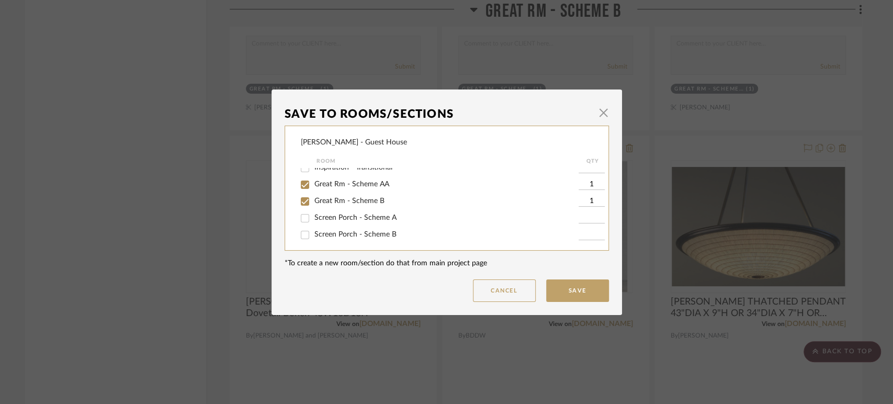
click at [326, 197] on span "Great Rm - Scheme B" at bounding box center [349, 200] width 70 height 7
click at [313, 197] on input "Great Rm - Scheme B" at bounding box center [305, 201] width 17 height 17
checkbox input "false"
click at [580, 289] on button "Save" at bounding box center [577, 290] width 63 height 22
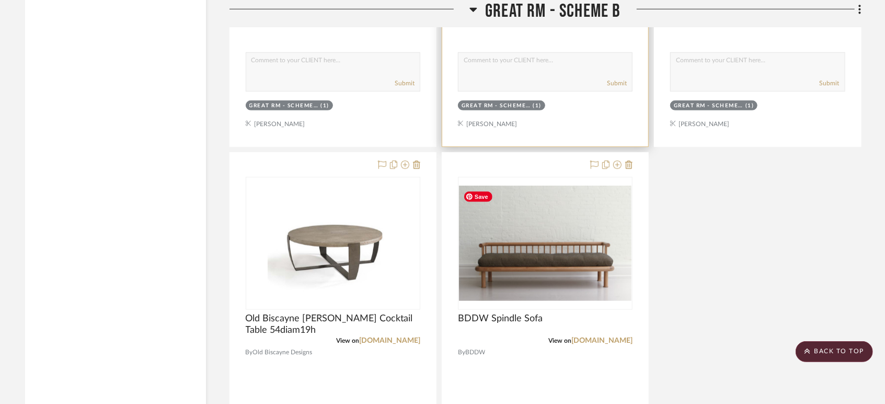
scroll to position [3222, 0]
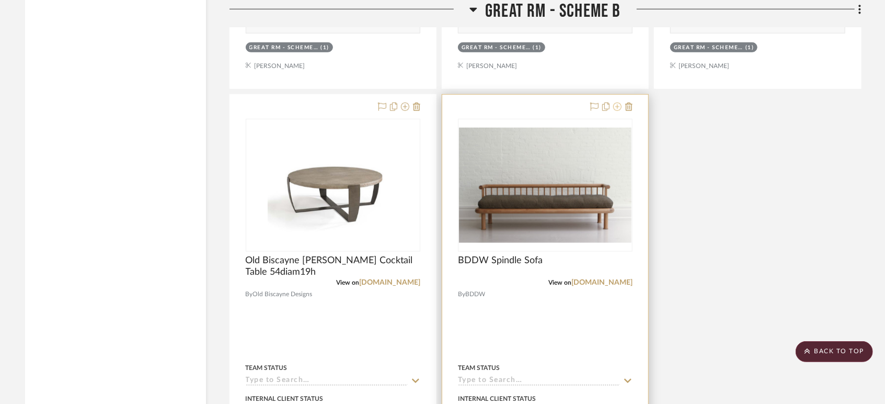
click at [616, 107] on icon at bounding box center [617, 106] width 8 height 8
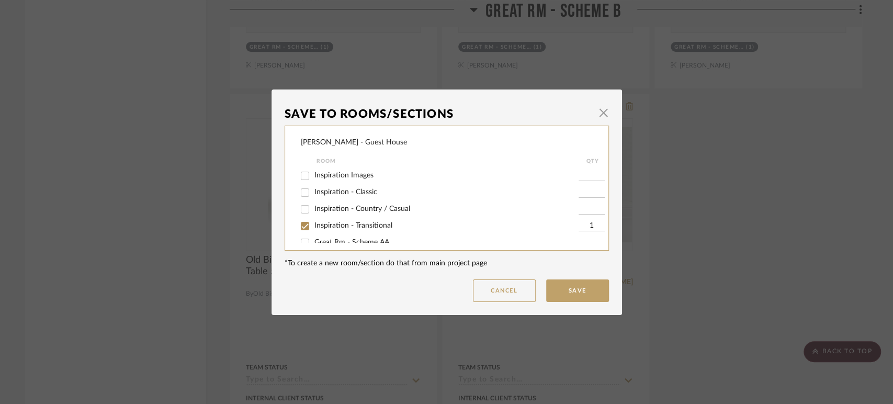
scroll to position [58, 0]
click at [369, 186] on span "Great Rm - Scheme AA" at bounding box center [351, 183] width 75 height 7
click at [313, 186] on input "Great Rm - Scheme AA" at bounding box center [305, 184] width 17 height 17
checkbox input "true"
type input "1"
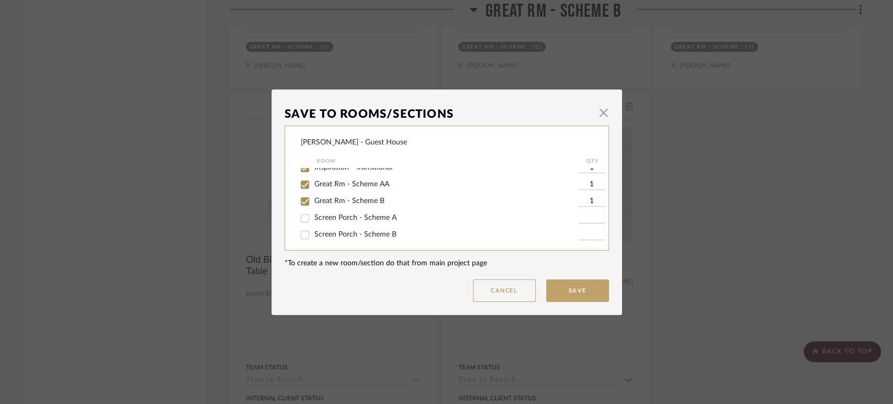
click at [364, 199] on span "Great Rm - Scheme B" at bounding box center [349, 200] width 70 height 7
click at [313, 199] on input "Great Rm - Scheme B" at bounding box center [305, 201] width 17 height 17
checkbox input "false"
click at [563, 288] on button "Save" at bounding box center [577, 290] width 63 height 22
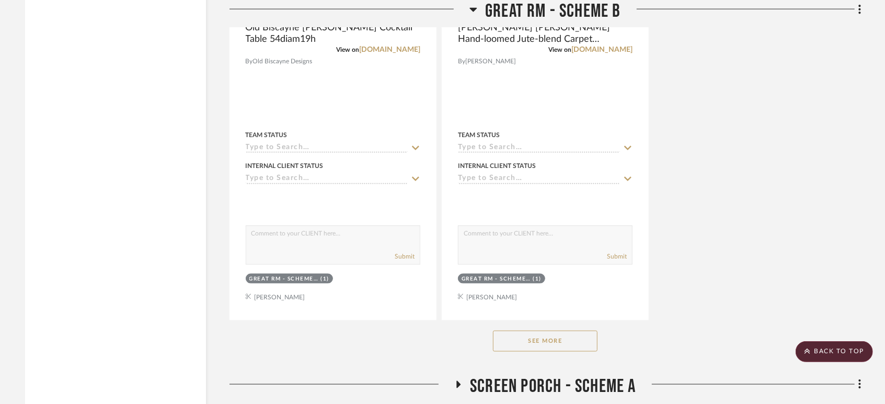
scroll to position [3513, 0]
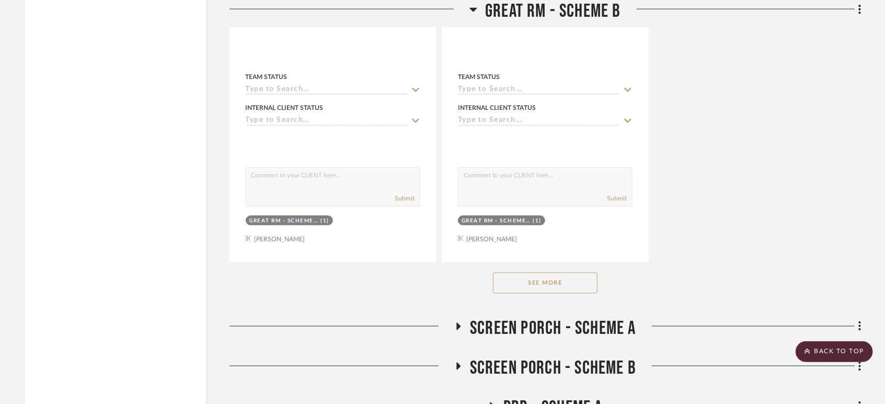
click at [544, 283] on button "See More" at bounding box center [545, 282] width 105 height 21
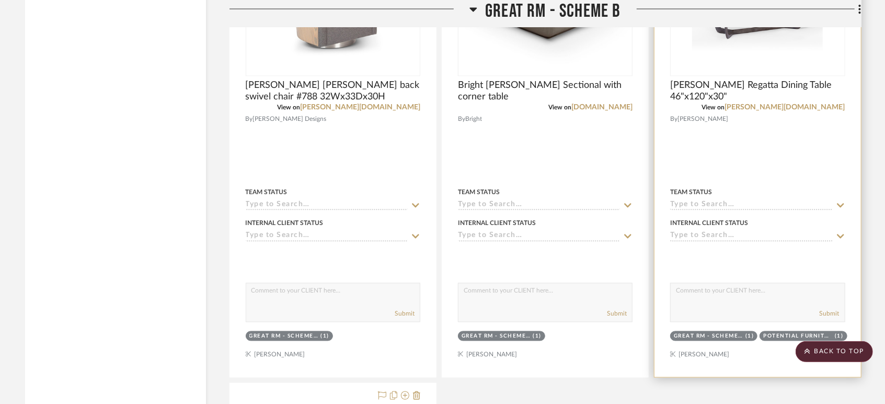
scroll to position [3745, 0]
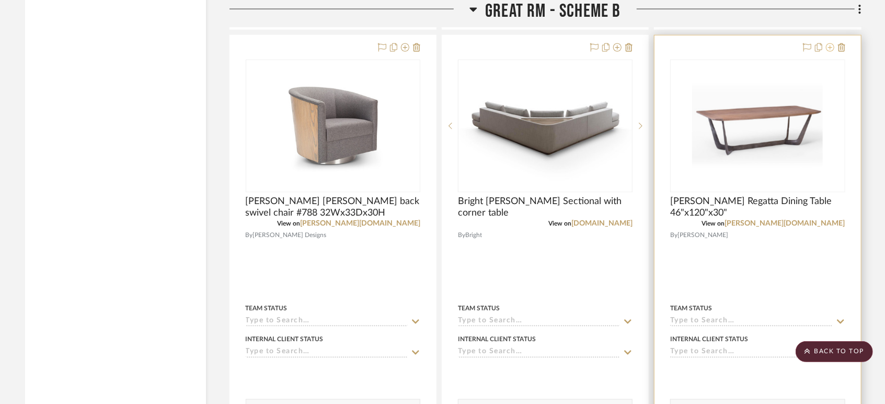
click at [831, 48] on icon at bounding box center [830, 47] width 8 height 8
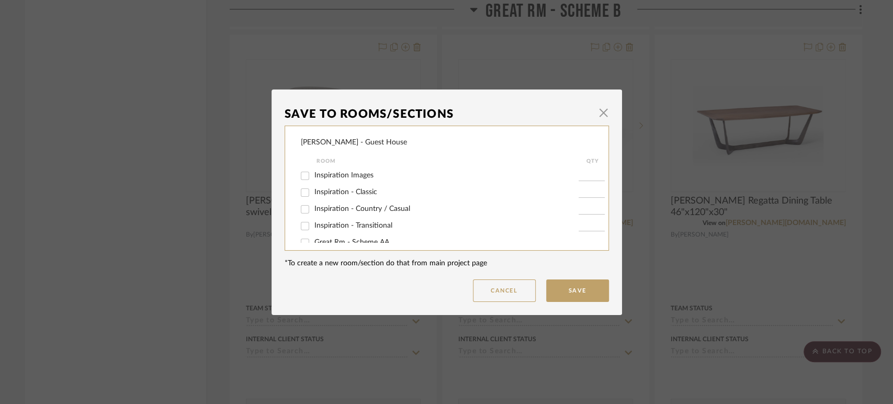
scroll to position [58, 0]
click at [359, 197] on label "Great Rm - Scheme B" at bounding box center [446, 201] width 264 height 9
click at [313, 196] on input "Great Rm - Scheme B" at bounding box center [305, 201] width 17 height 17
checkbox input "false"
click at [580, 284] on button "Save" at bounding box center [577, 290] width 63 height 22
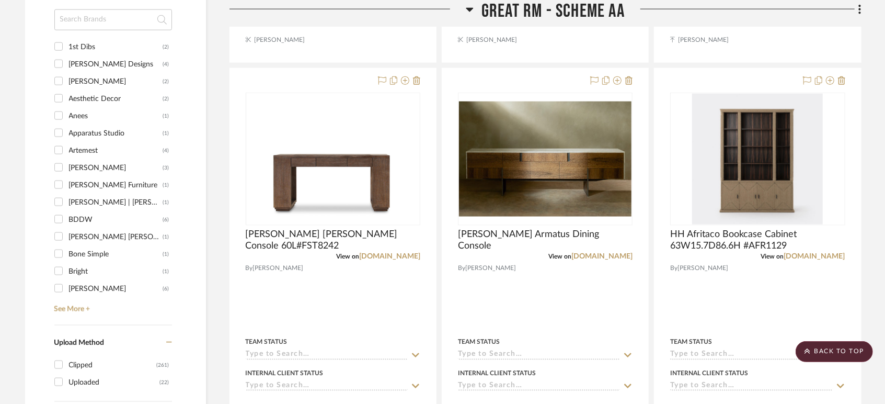
scroll to position [782, 0]
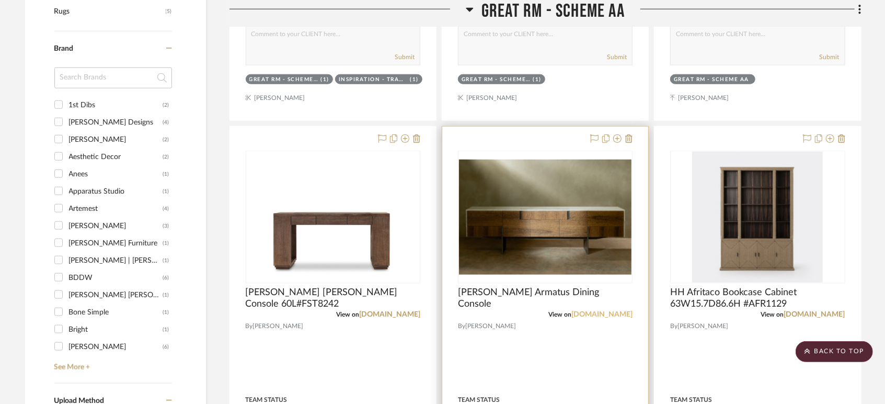
click at [621, 313] on link "[DOMAIN_NAME]" at bounding box center [602, 314] width 61 height 7
